Goal: Information Seeking & Learning: Learn about a topic

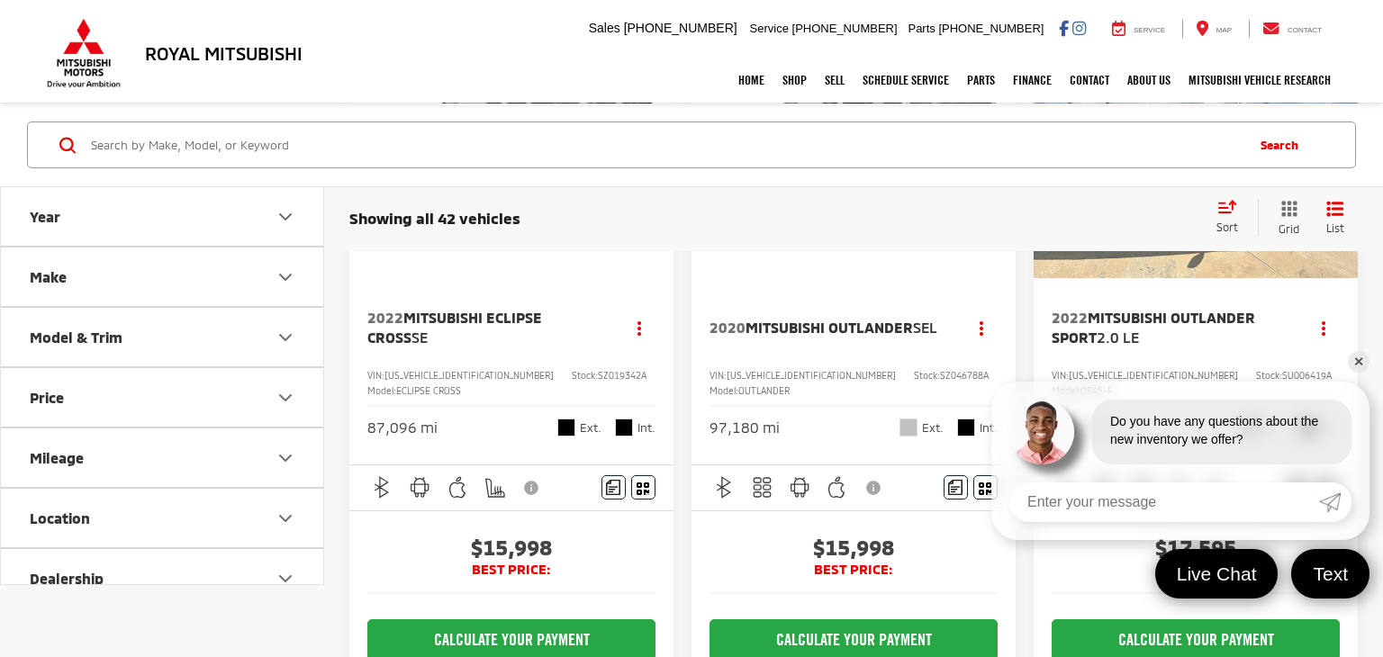
scroll to position [204, 0]
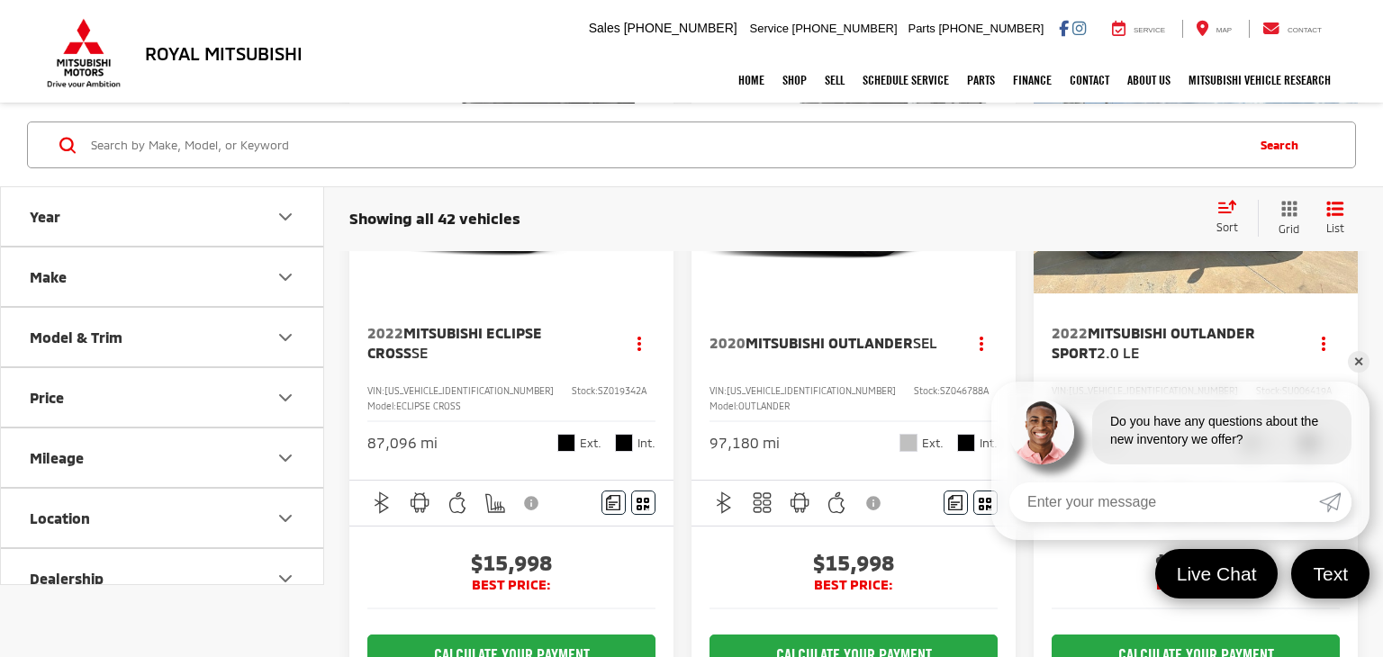
click at [1359, 361] on link "✕" at bounding box center [1359, 362] width 22 height 22
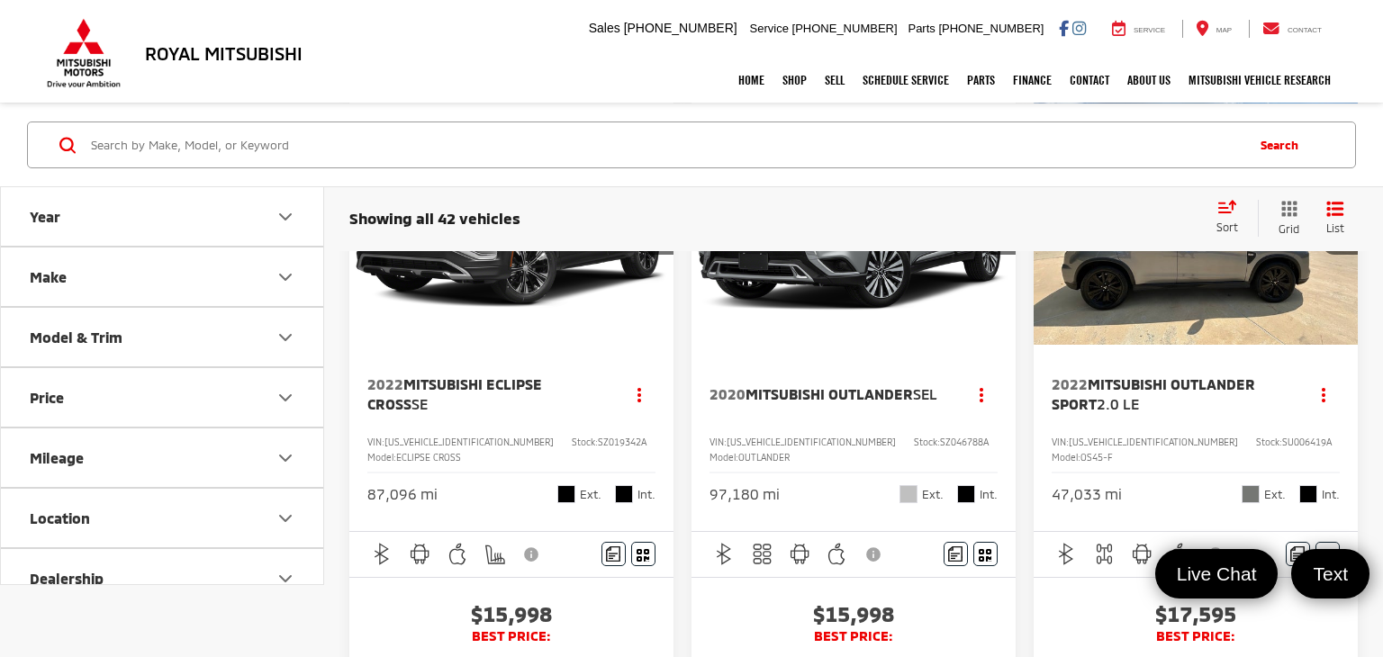
scroll to position [148, 0]
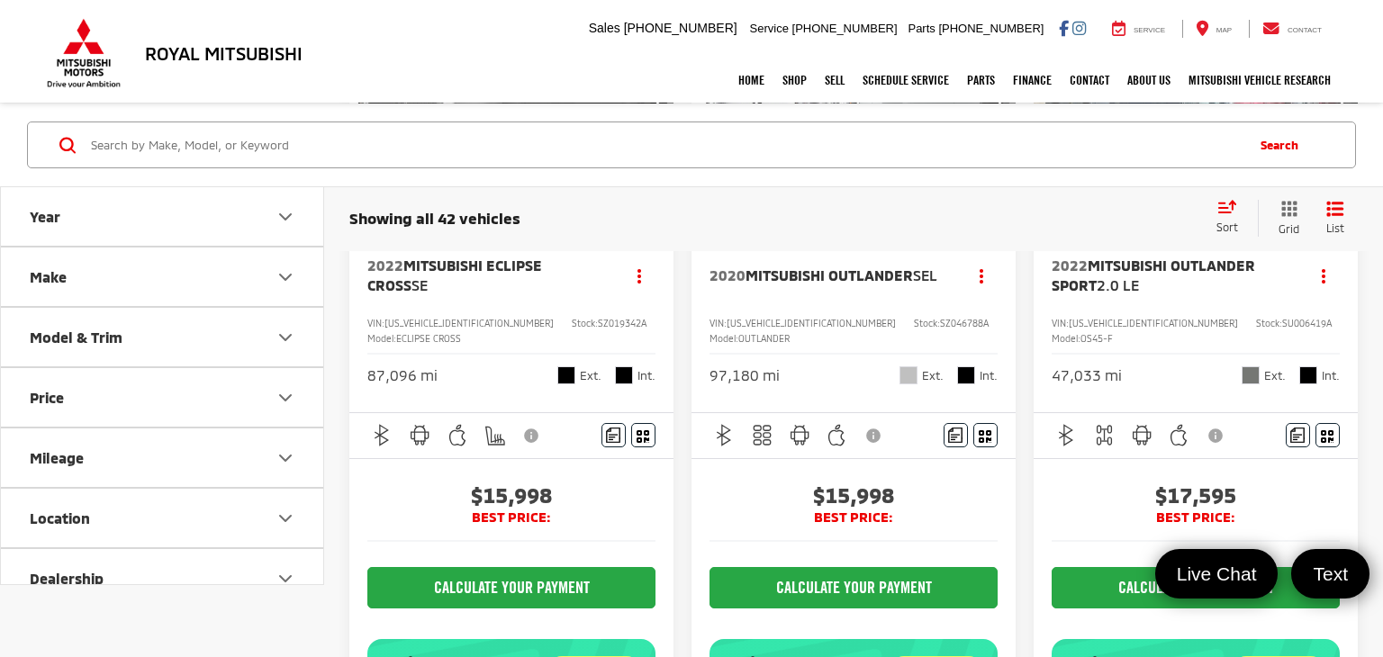
scroll to position [271, 0]
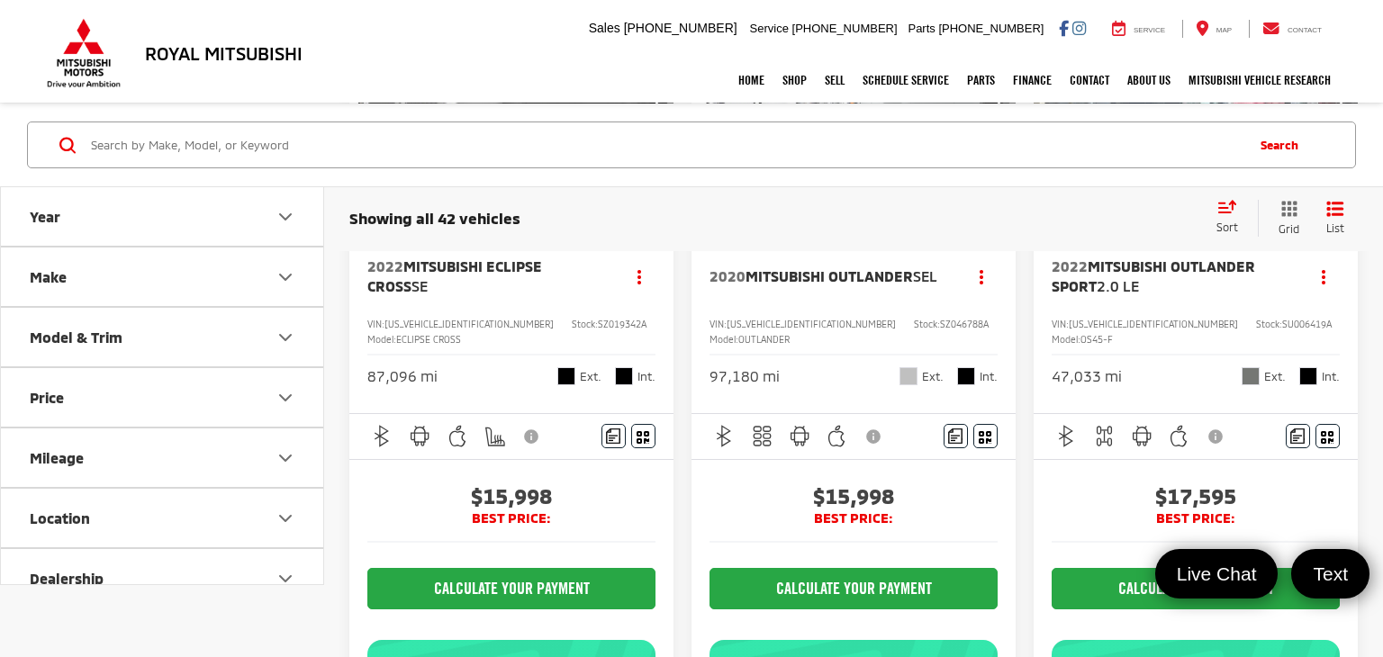
click at [1227, 212] on icon "Select sort value" at bounding box center [1227, 207] width 16 height 11
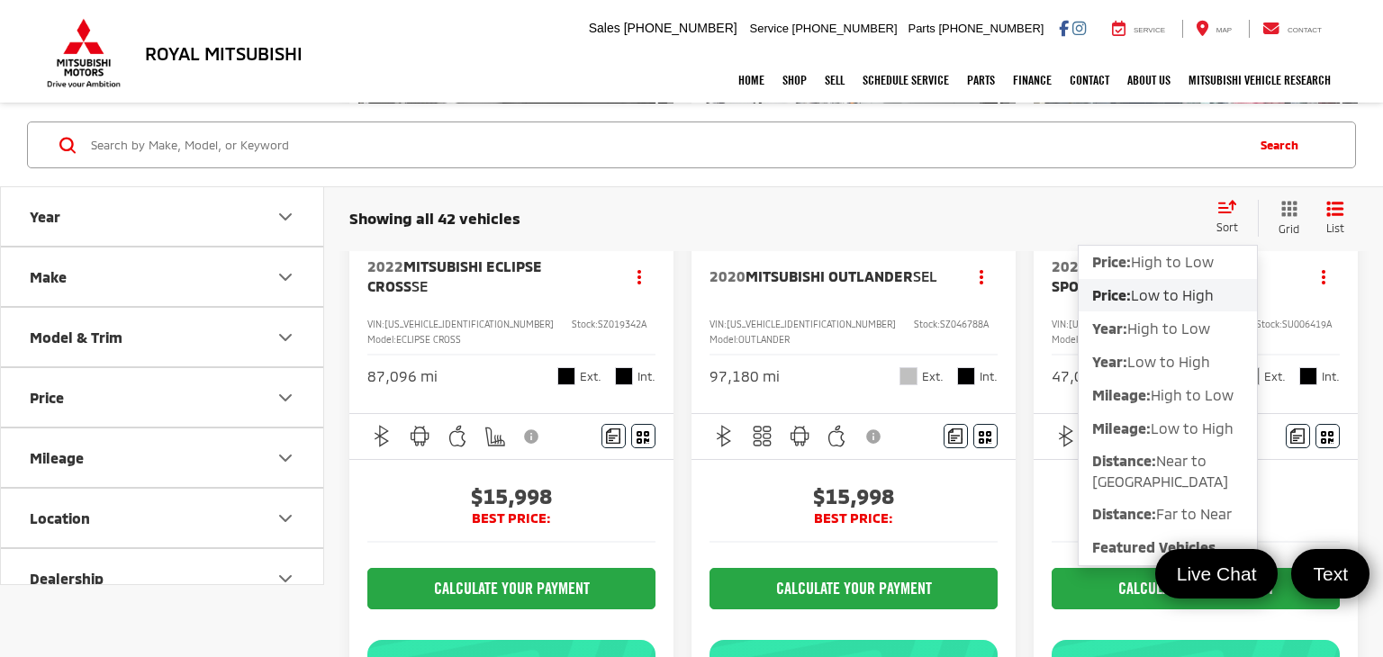
click at [1167, 294] on span "Low to High" at bounding box center [1172, 294] width 83 height 17
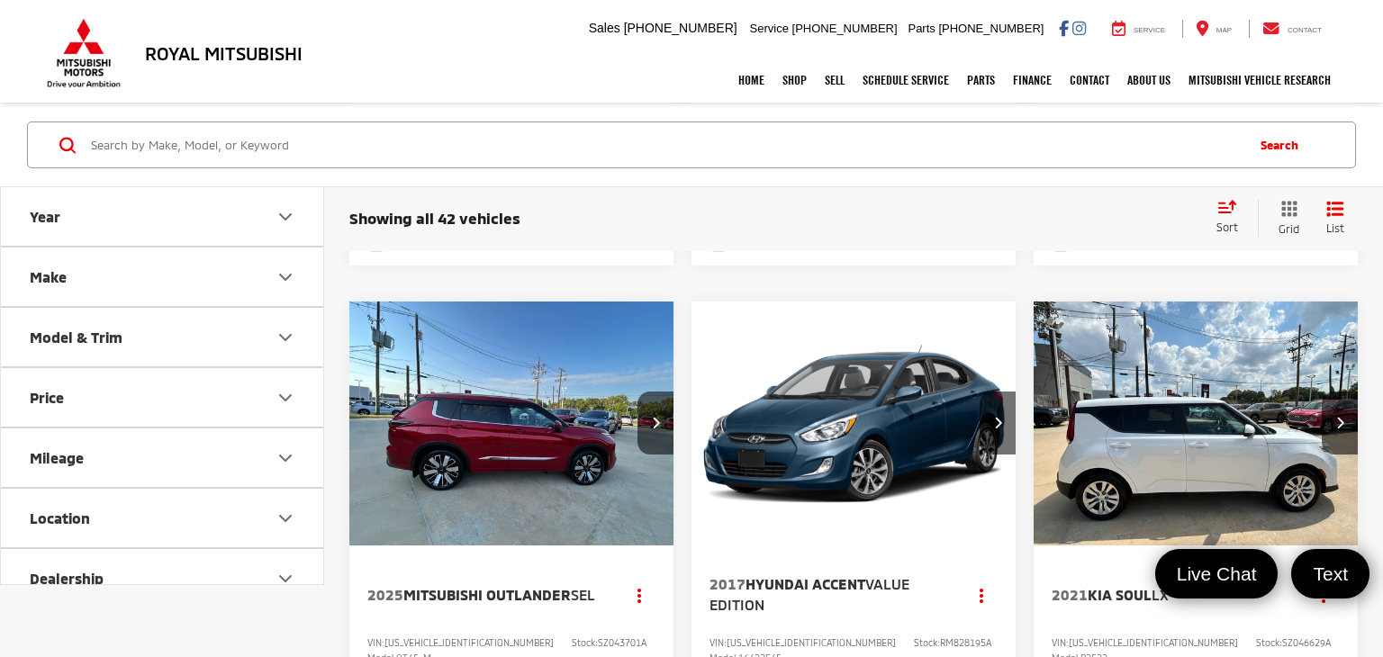
scroll to position [2414, 0]
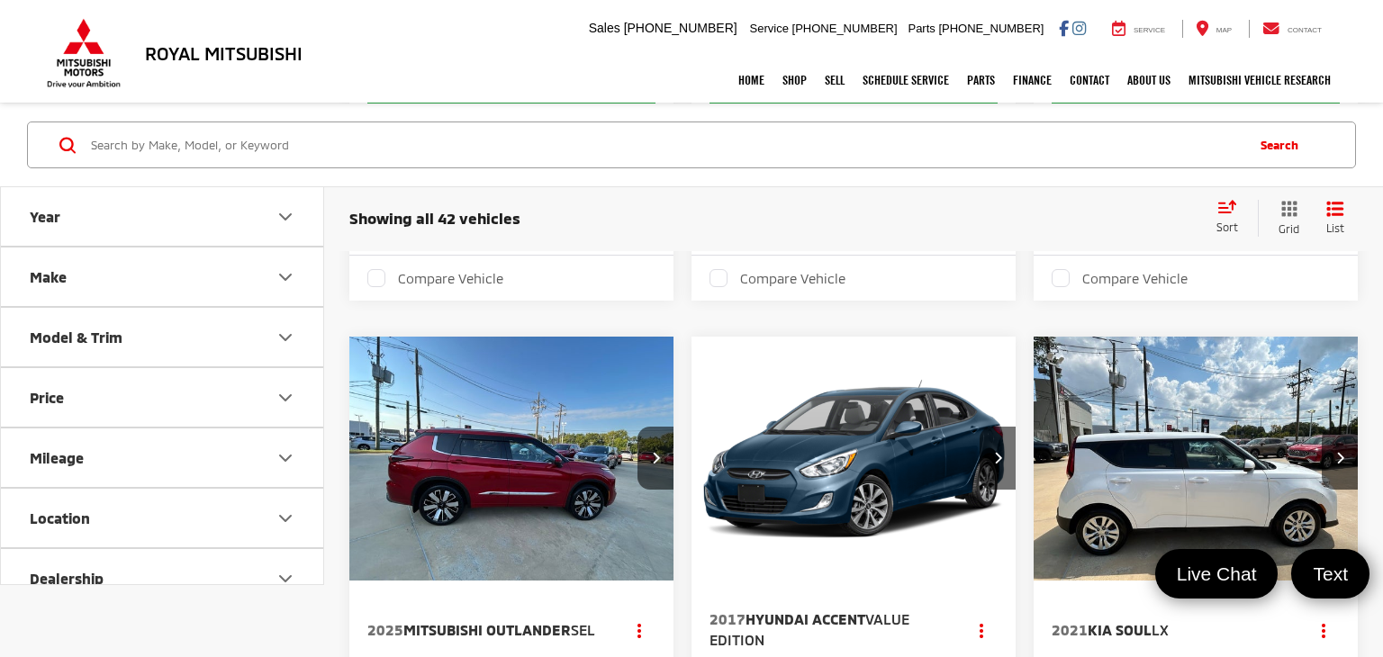
click at [248, 151] on input "Search by Make, Model, or Keyword" at bounding box center [666, 144] width 1154 height 43
type input "cadillac"
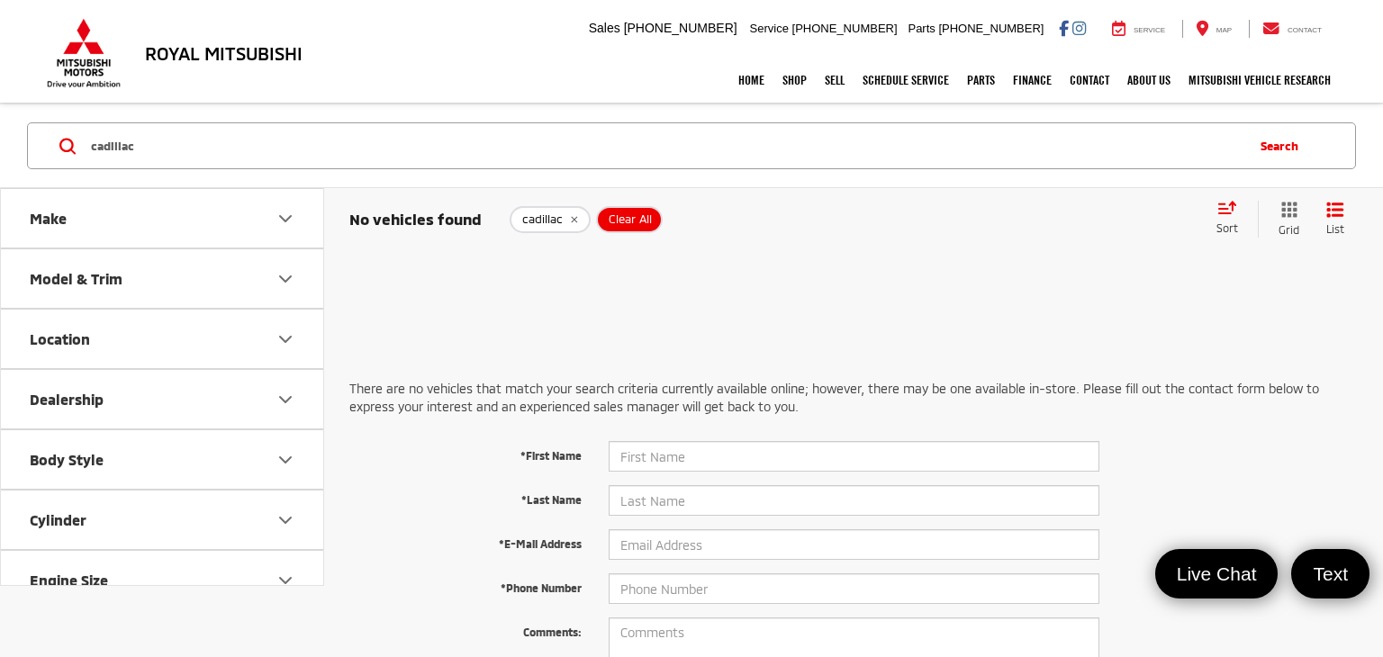
click at [571, 215] on icon "remove cadillac" at bounding box center [574, 219] width 12 height 11
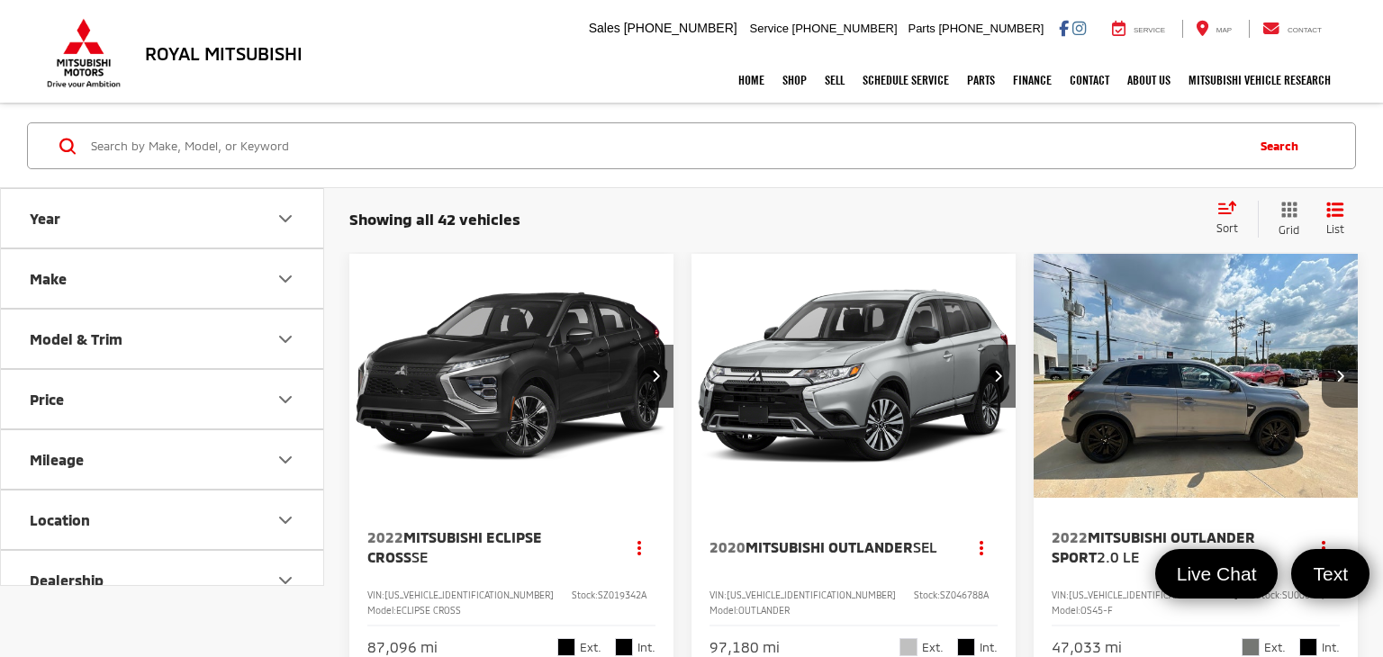
click at [525, 127] on input "Search by Make, Model, or Keyword" at bounding box center [666, 145] width 1154 height 43
click at [529, 135] on input "Search by Make, Model, or Keyword" at bounding box center [666, 145] width 1154 height 43
click at [549, 154] on input "Search by Make, Model, or Keyword" at bounding box center [666, 145] width 1154 height 43
click at [500, 149] on input "Search by Make, Model, or Keyword" at bounding box center [666, 145] width 1154 height 43
click at [17, 139] on div "Search" at bounding box center [691, 146] width 1383 height 84
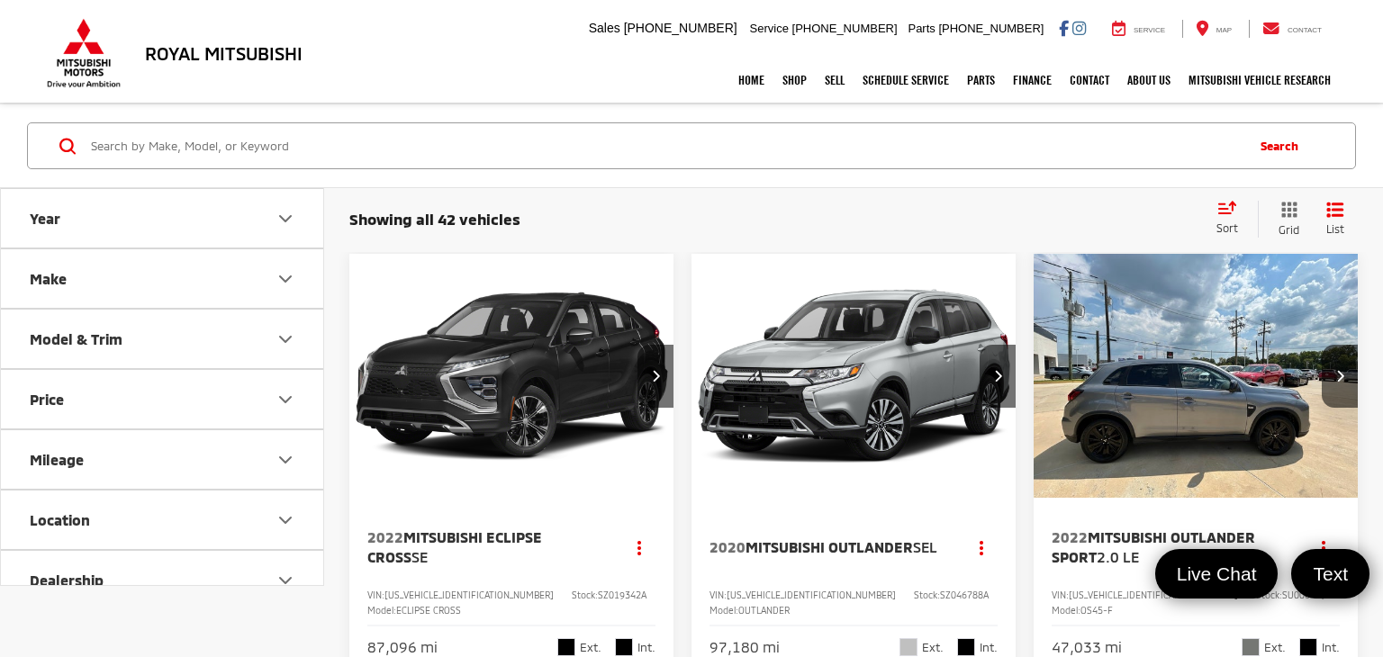
click at [353, 140] on input "Search by Make, Model, or Keyword" at bounding box center [666, 145] width 1154 height 43
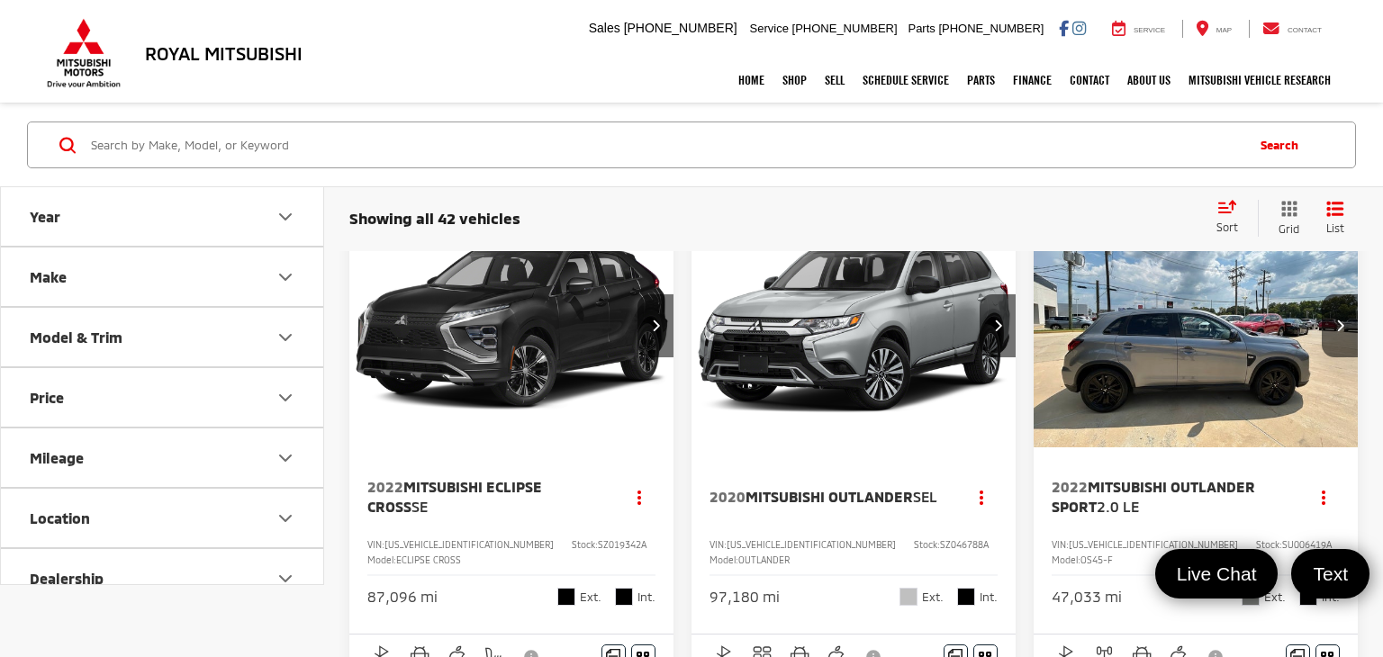
scroll to position [54, 0]
